Goal: Participate in discussion: Engage in conversation with other users on a specific topic

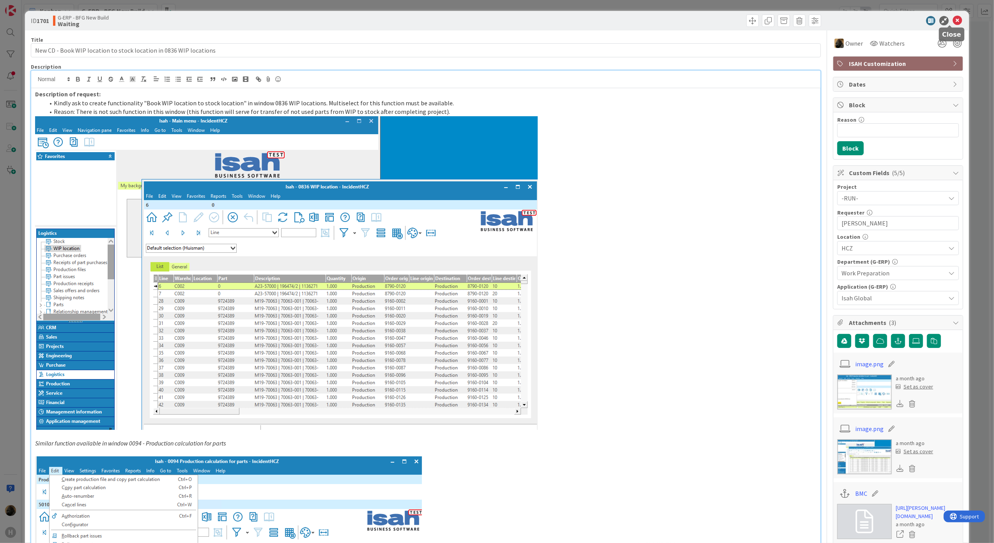
click at [953, 19] on icon at bounding box center [957, 20] width 9 height 9
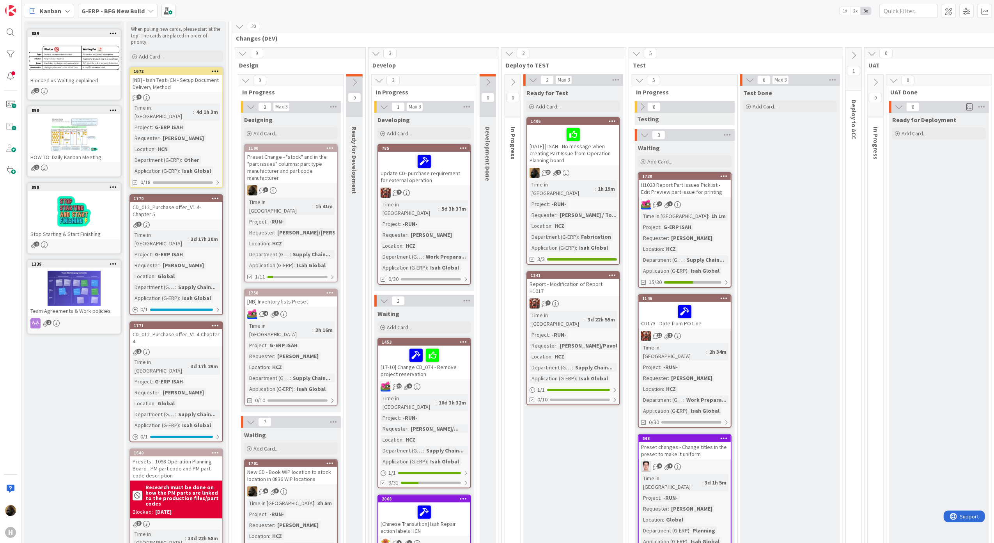
scroll to position [52, 0]
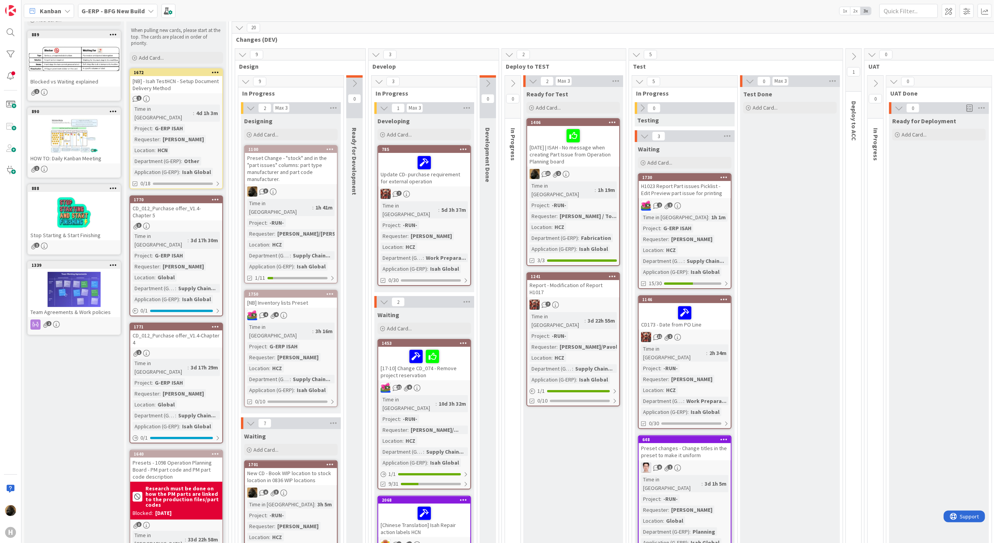
click at [354, 83] on icon at bounding box center [354, 83] width 9 height 9
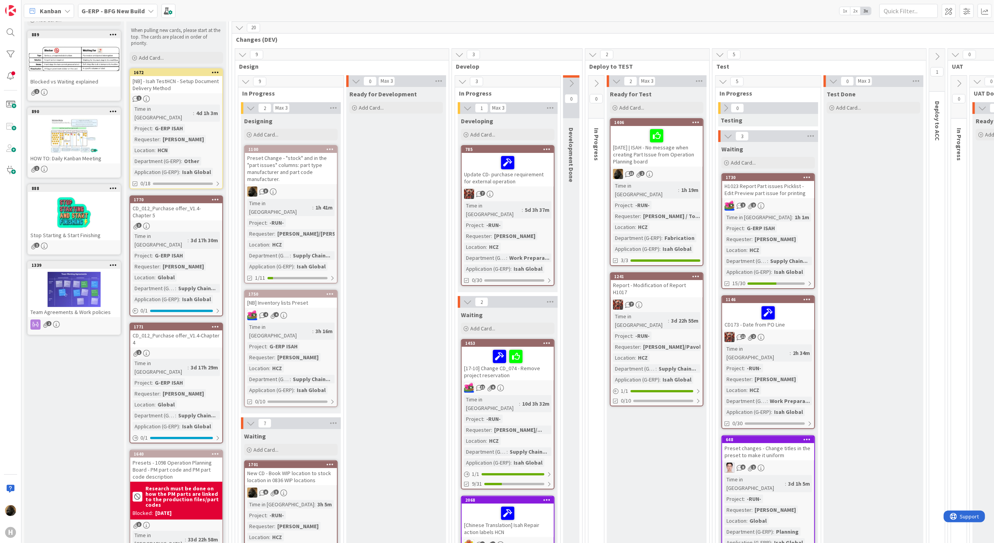
click at [354, 82] on icon at bounding box center [356, 81] width 9 height 9
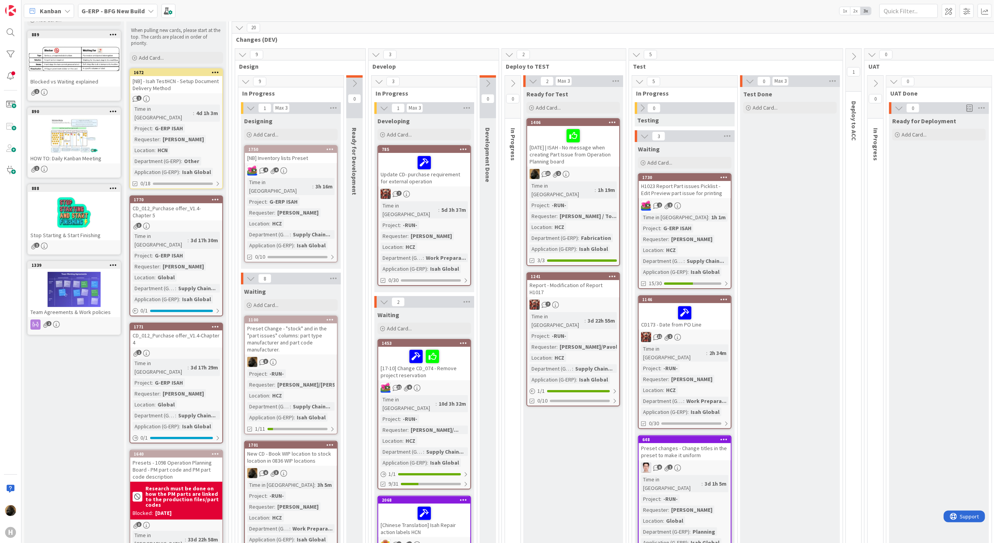
click at [299, 326] on div "Preset Change - "stock" and in the "part issues" columns: part type manufacture…" at bounding box center [291, 338] width 92 height 31
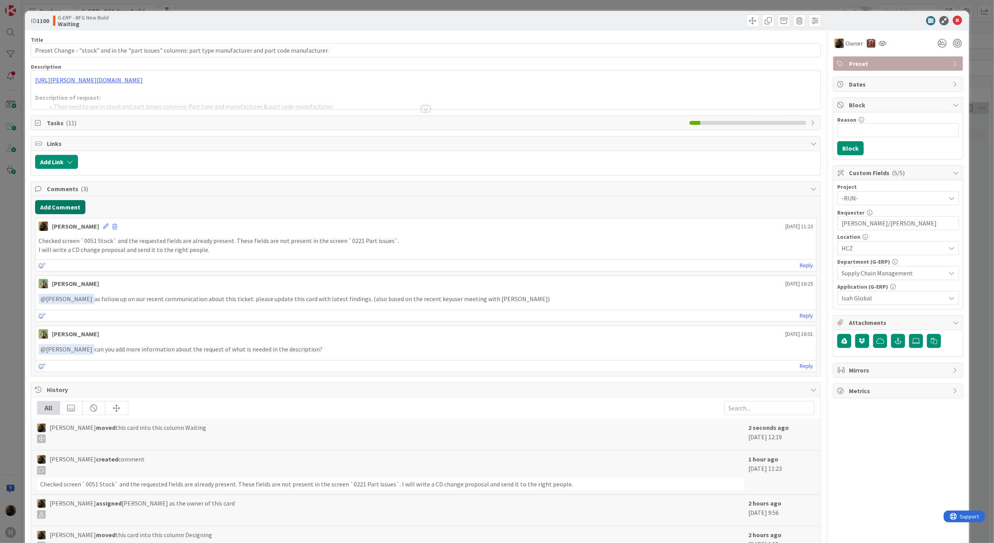
click at [61, 206] on button "Add Comment" at bounding box center [60, 207] width 50 height 14
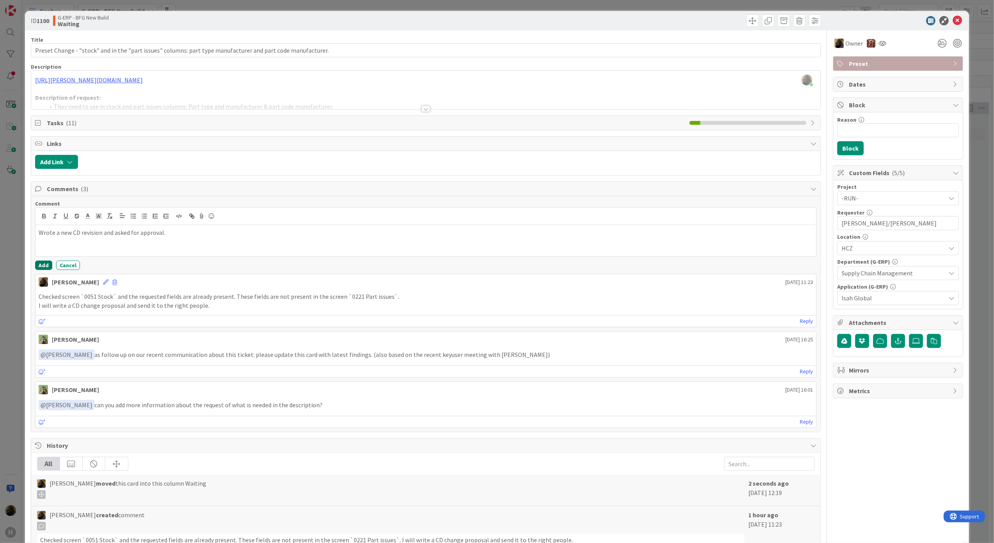
click at [42, 264] on button "Add" at bounding box center [43, 264] width 17 height 9
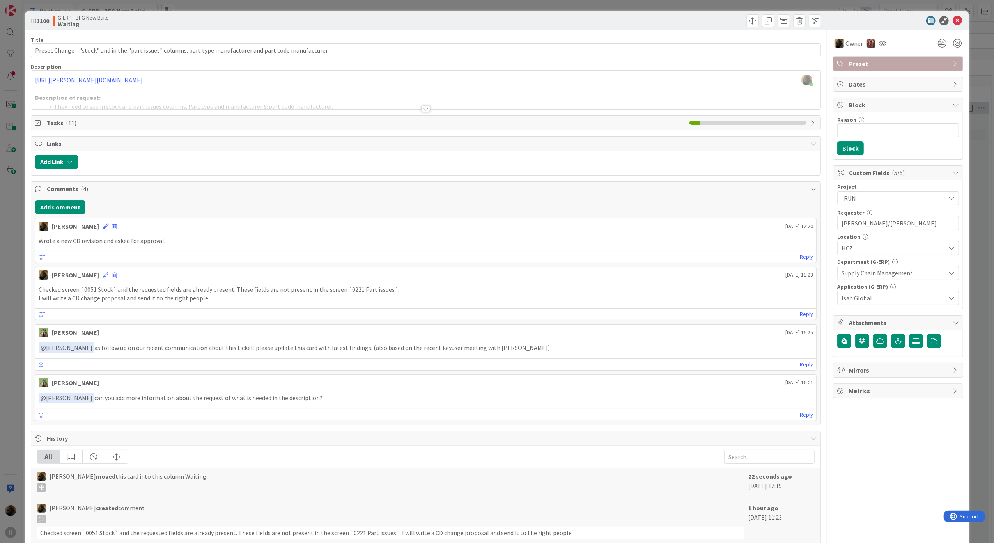
click at [19, 245] on div "ID 1100 G-ERP - BFG New Build Waiting Title 108 / 128 Preset Change - "stock" a…" at bounding box center [497, 271] width 994 height 543
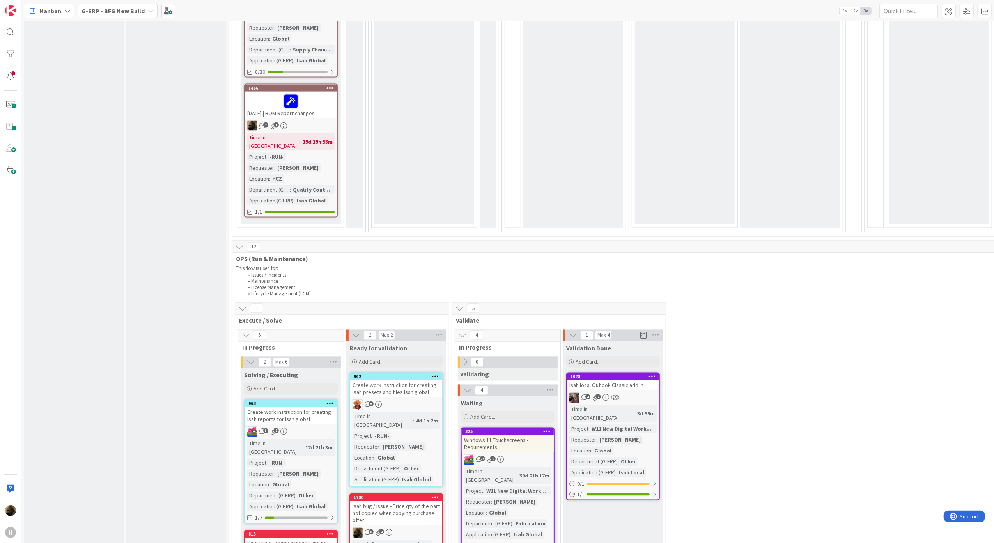
scroll to position [1404, 0]
